Goal: Task Accomplishment & Management: Manage account settings

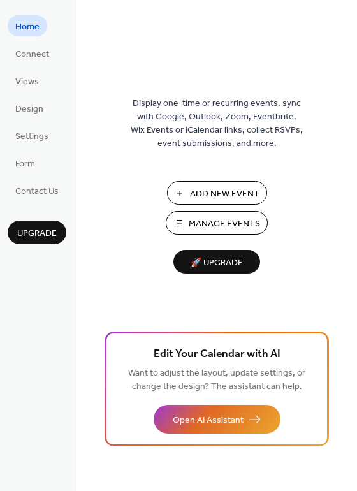
click at [232, 219] on span "Manage Events" at bounding box center [224, 224] width 71 height 13
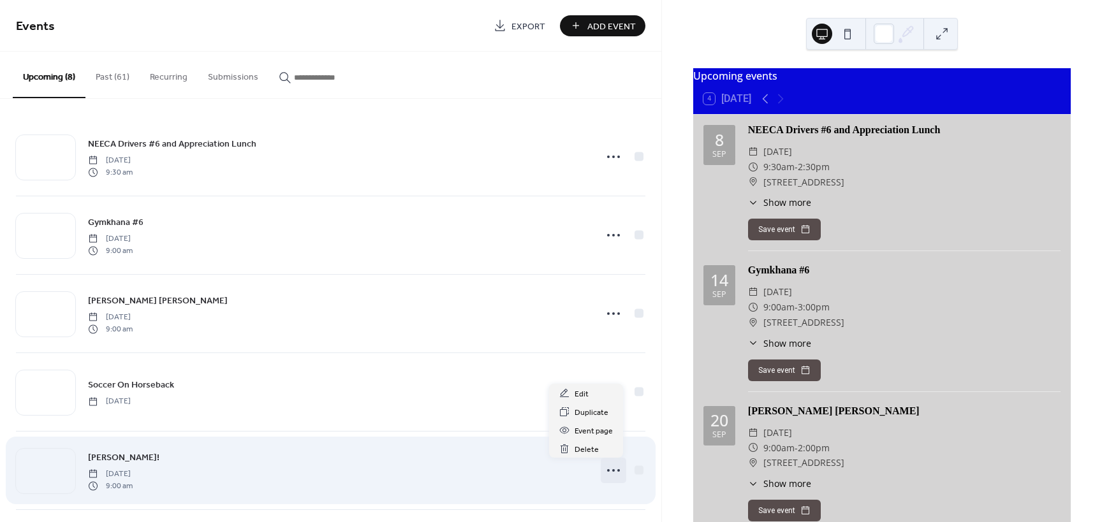
click at [603, 468] on icon at bounding box center [613, 471] width 20 height 20
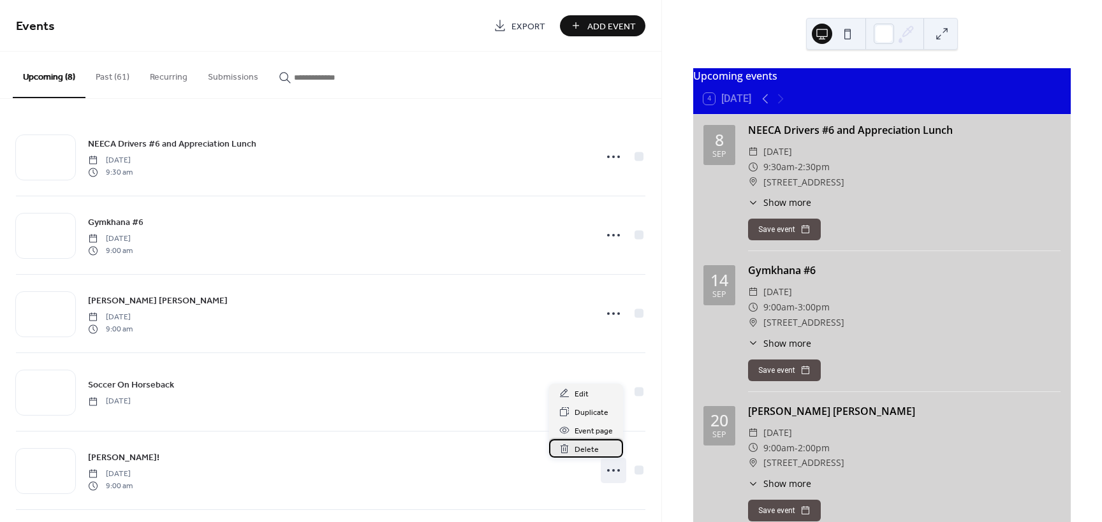
click at [588, 449] on span "Delete" at bounding box center [587, 449] width 24 height 13
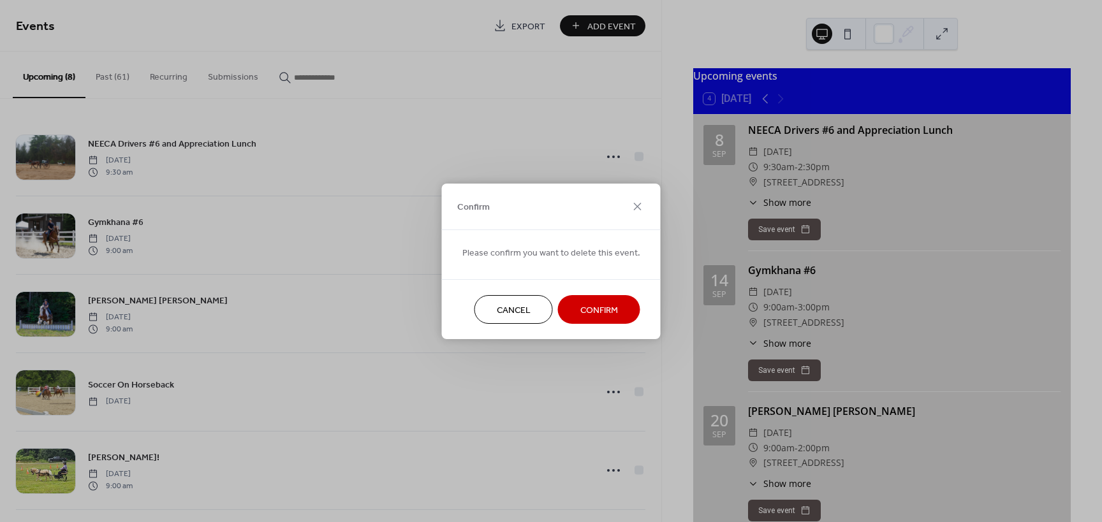
click at [601, 315] on span "Confirm" at bounding box center [599, 310] width 38 height 13
